Goal: Information Seeking & Learning: Check status

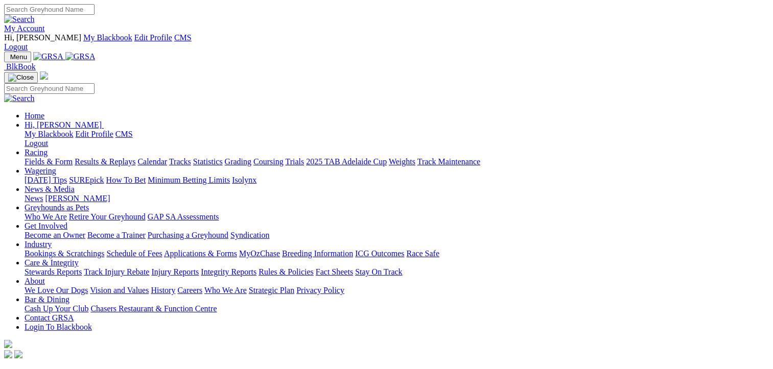
click at [110, 157] on link "Results & Replays" at bounding box center [105, 161] width 61 height 9
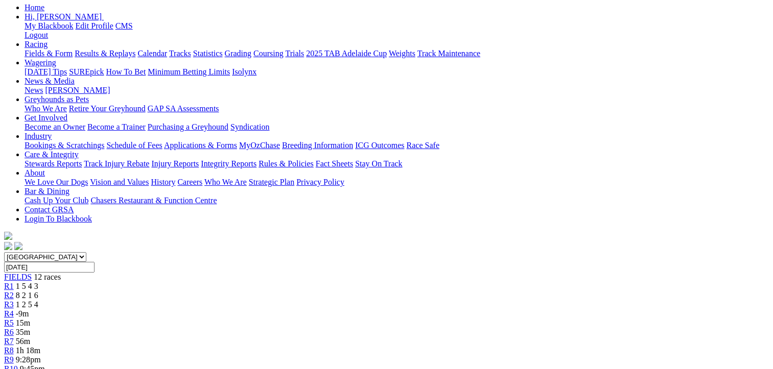
scroll to position [153, 0]
